Goal: Task Accomplishment & Management: Use online tool/utility

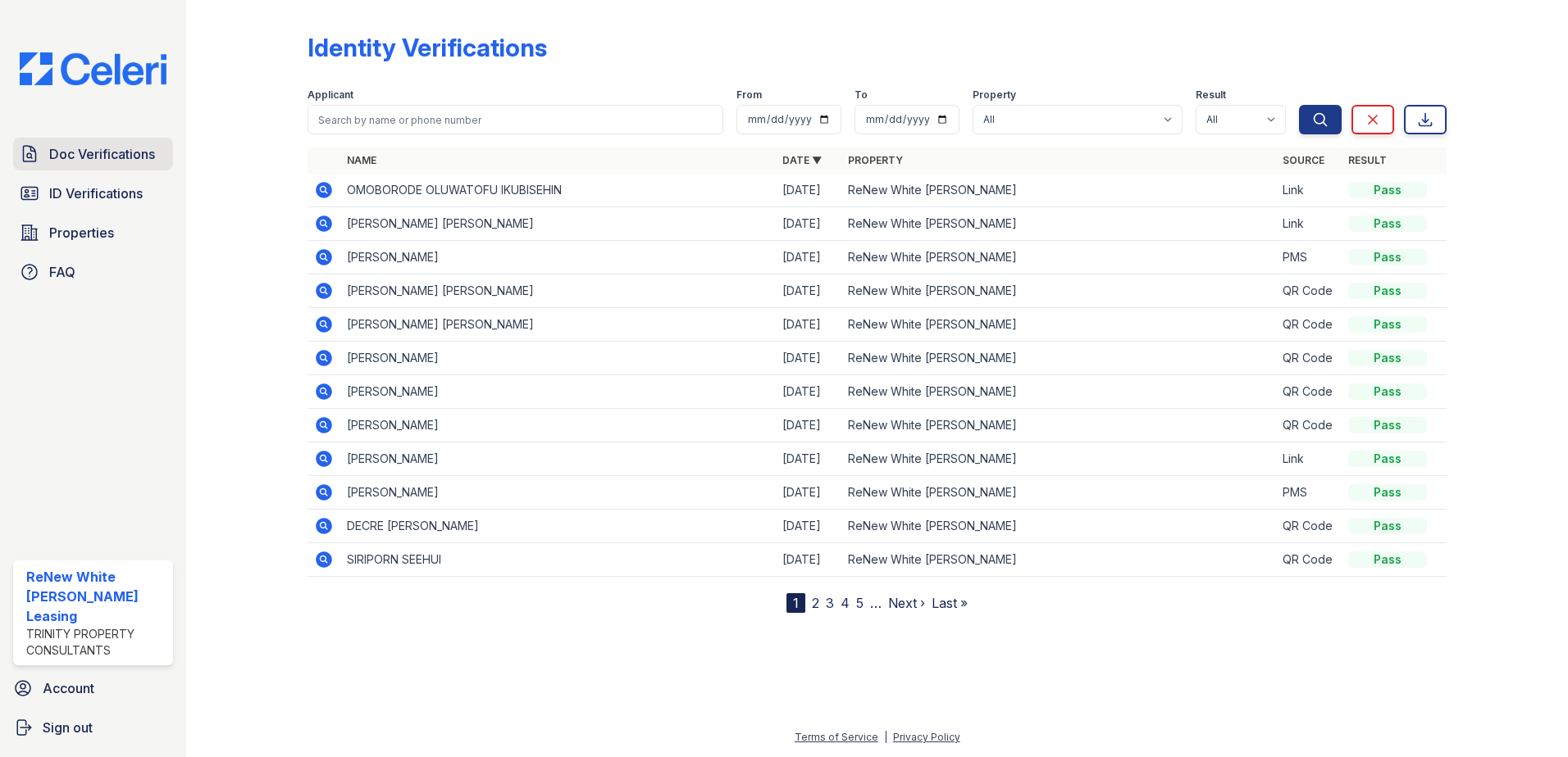
click at [98, 156] on span "Doc Verifications" at bounding box center [102, 154] width 106 height 20
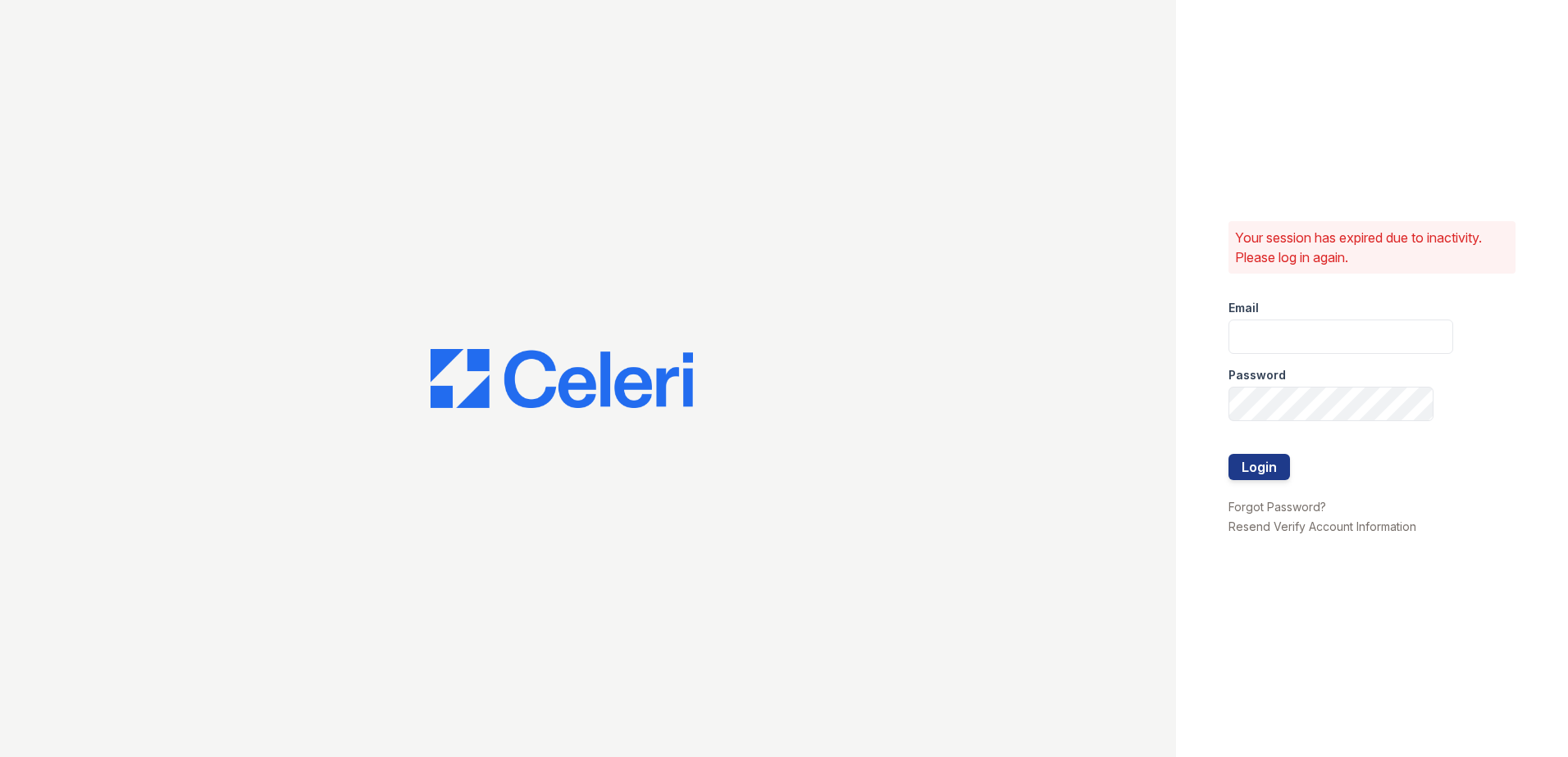
type input "renewwhitemarsh@trinity-pm.com"
click at [1256, 458] on button "Login" at bounding box center [1259, 467] width 62 height 26
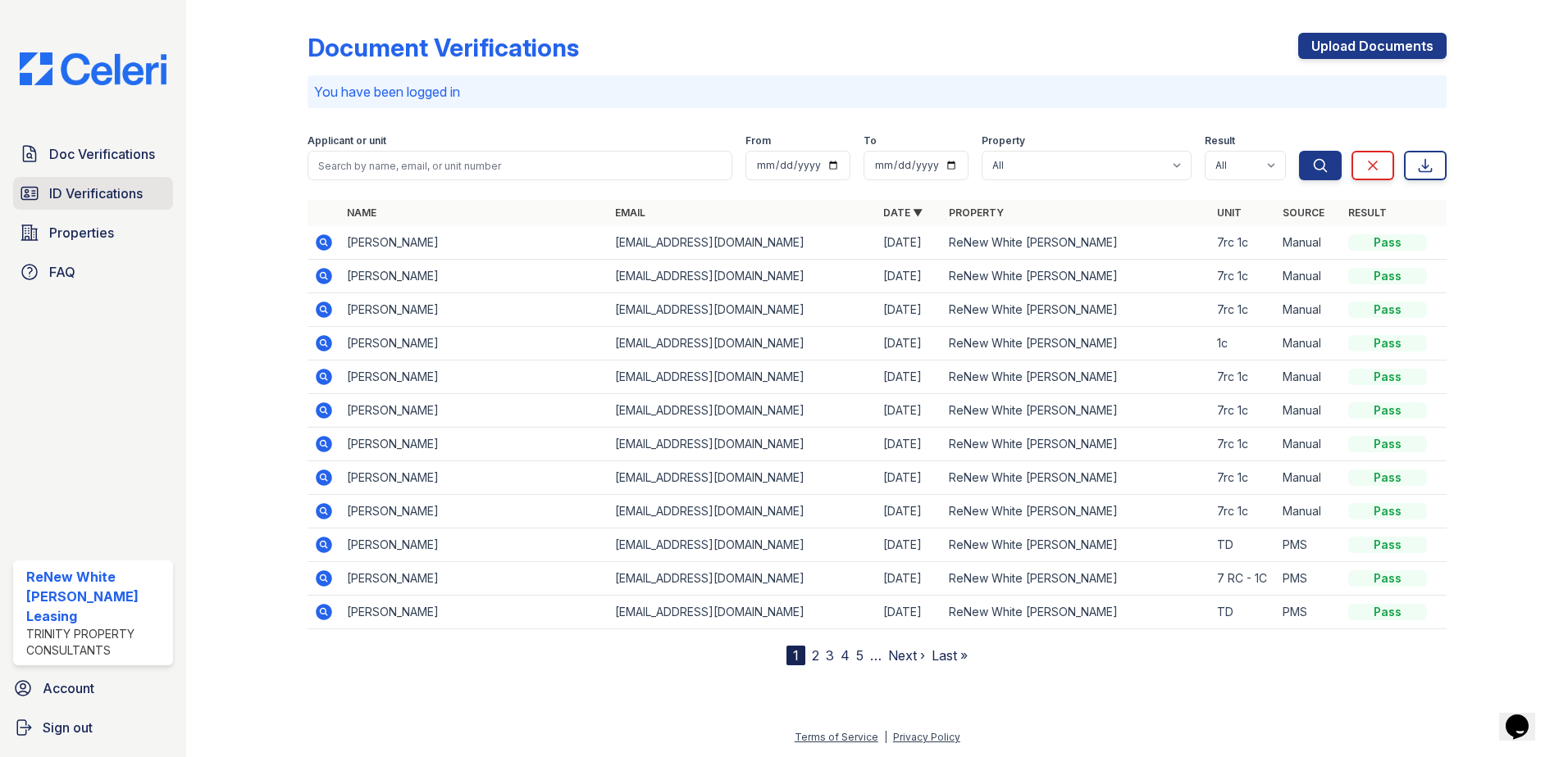
click at [126, 210] on link "ID Verifications" at bounding box center [93, 194] width 160 height 33
